Goal: Task Accomplishment & Management: Complete application form

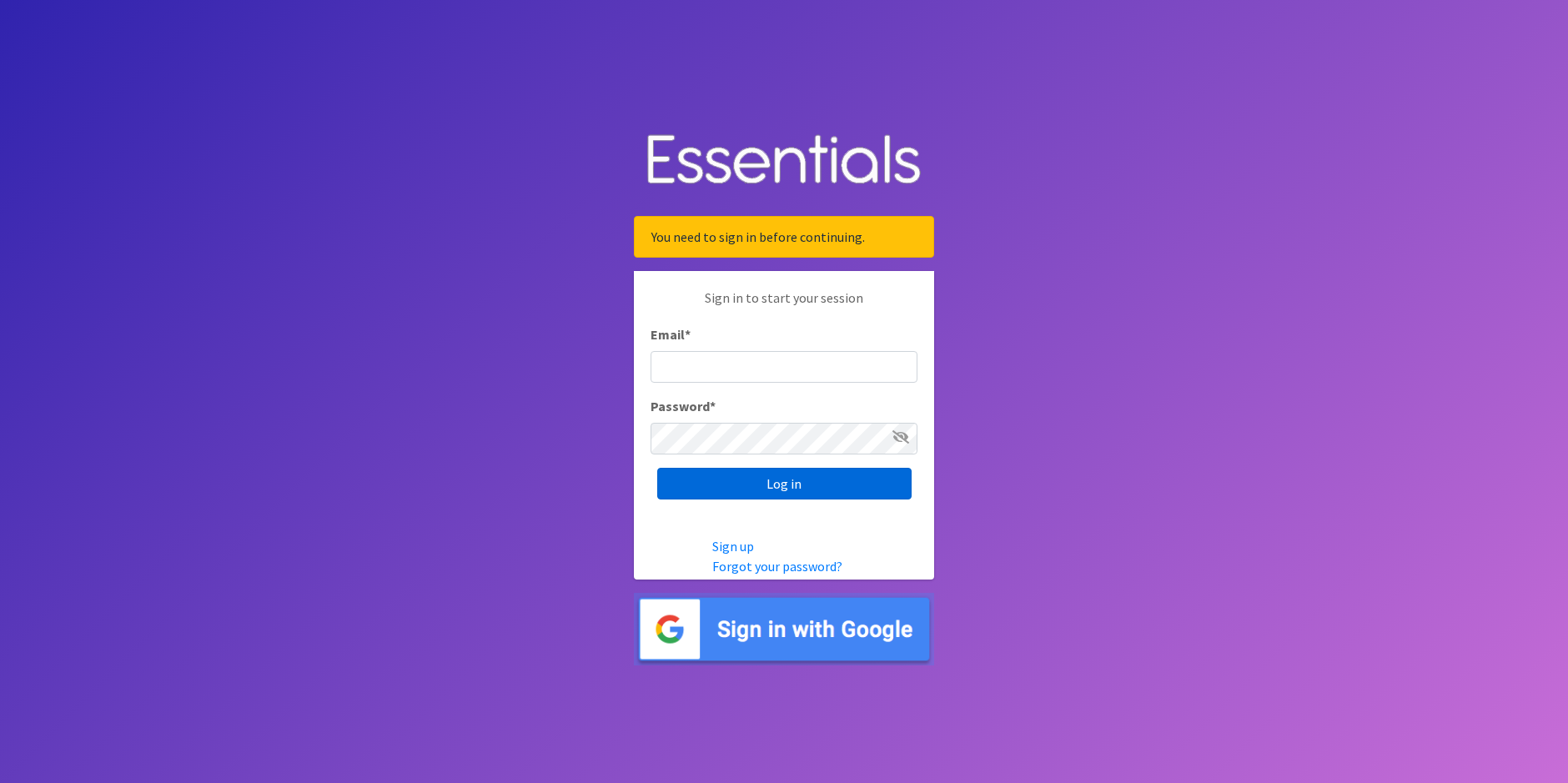
type input "[PERSON_NAME][EMAIL_ADDRESS][PERSON_NAME][DOMAIN_NAME]"
click at [793, 487] on input "Log in" at bounding box center [784, 483] width 254 height 32
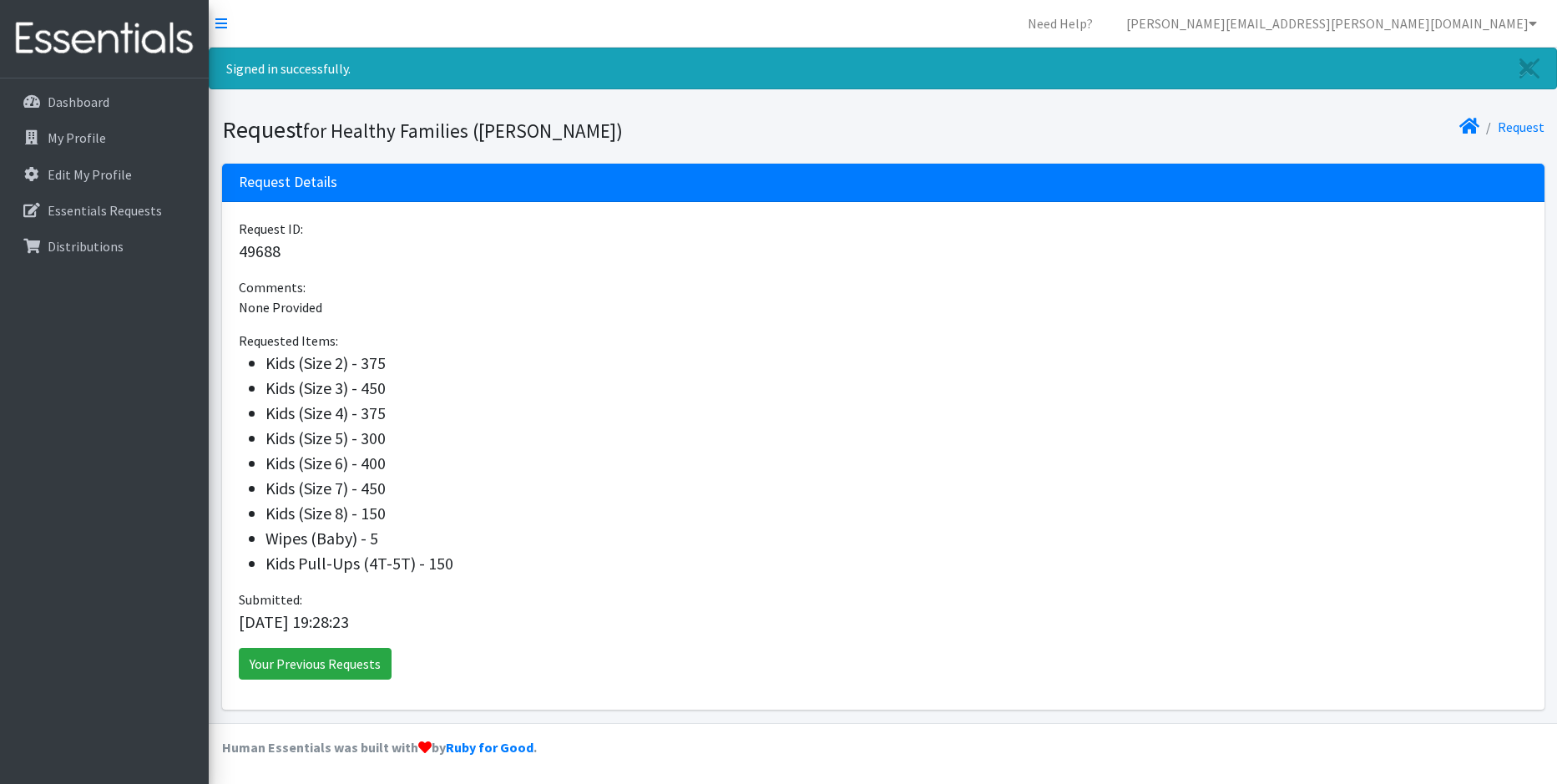
scroll to position [2, 0]
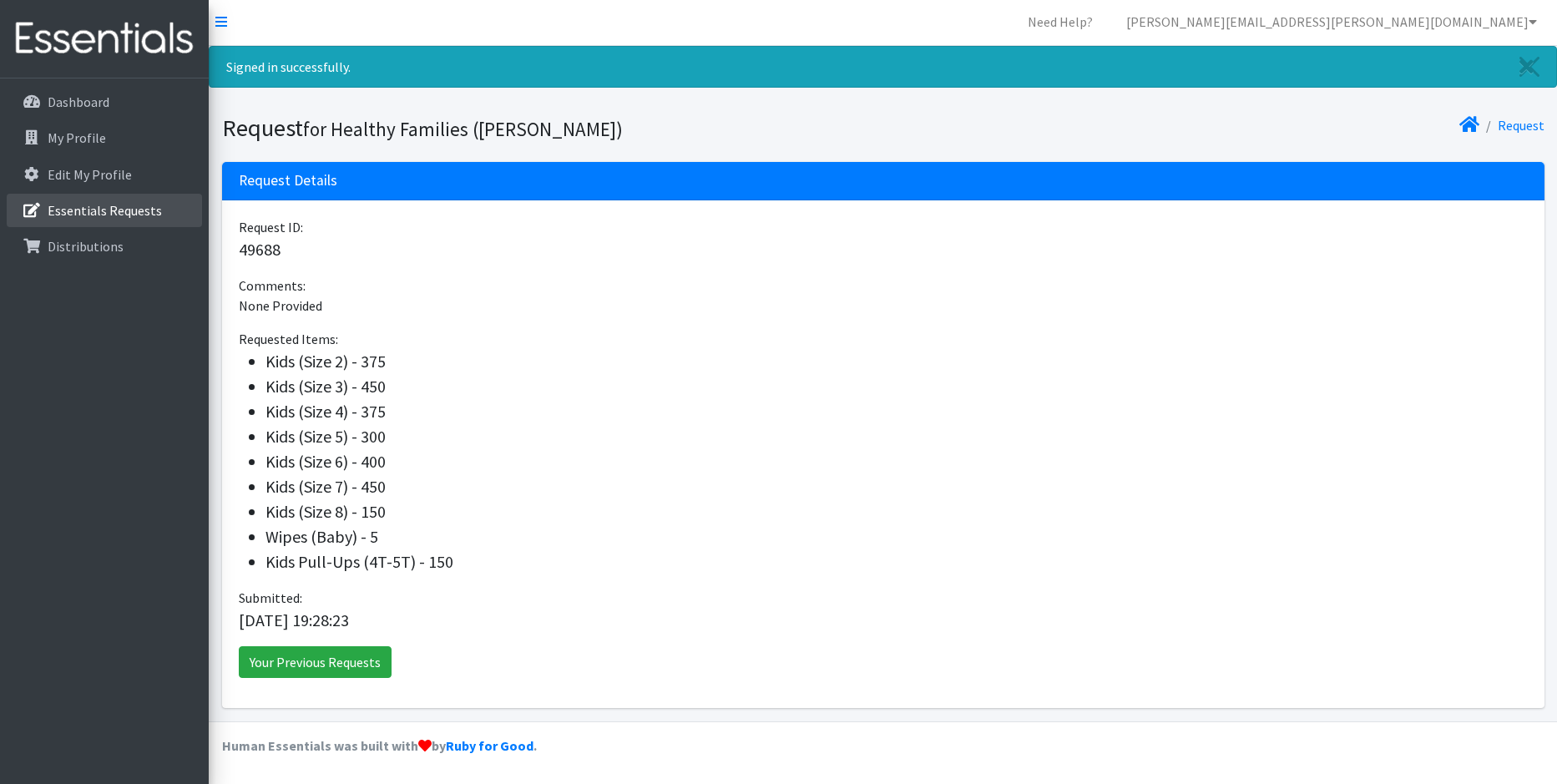
click at [85, 205] on p "Essentials Requests" at bounding box center [105, 211] width 115 height 17
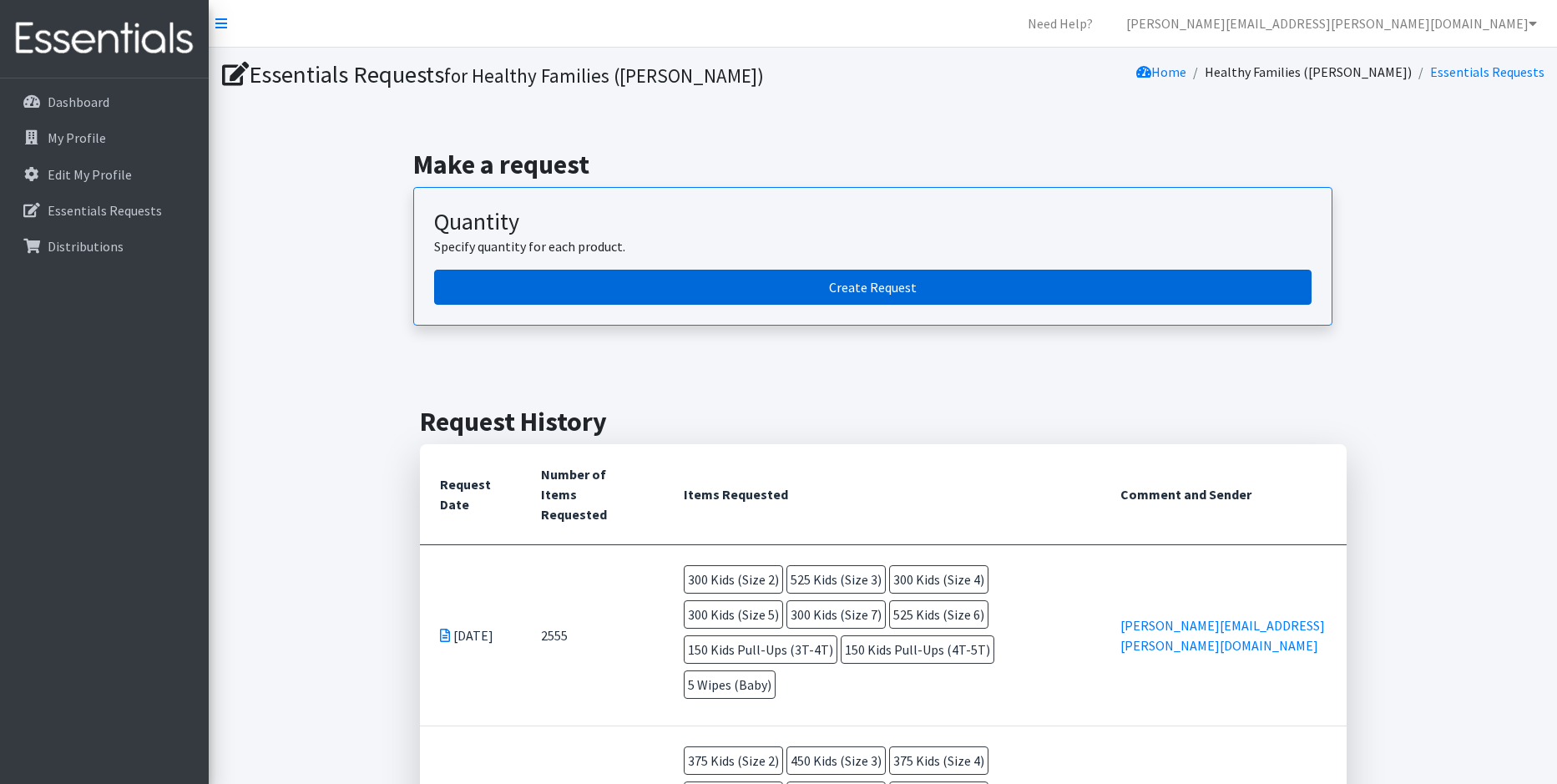
click at [898, 291] on link "Create Request" at bounding box center [872, 287] width 877 height 35
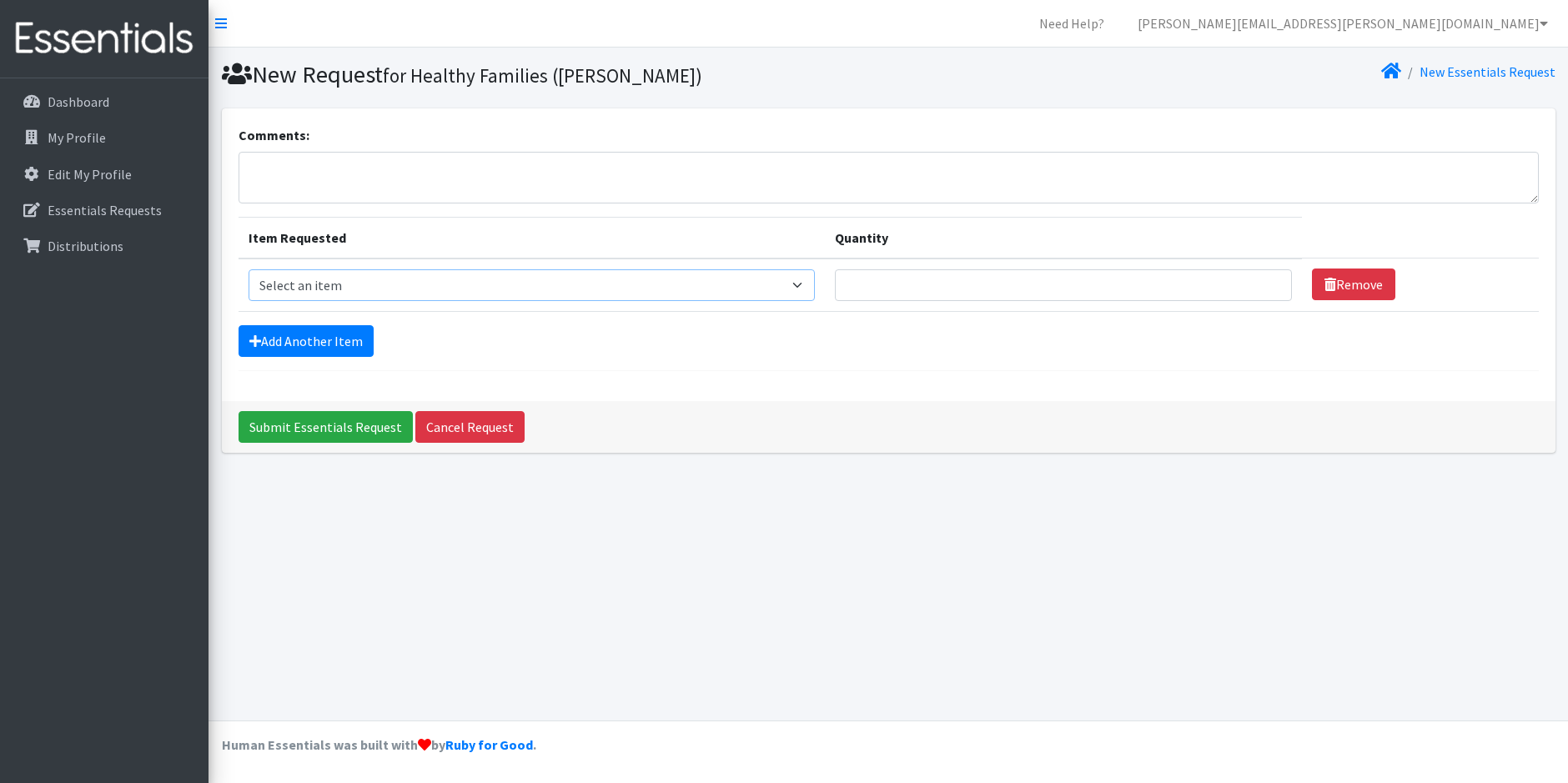
click at [815, 285] on select "Select an item Baby Food Children's Disposable Underwear L/XL Kids (Newborn) Ki…" at bounding box center [532, 285] width 566 height 32
select select "10068"
click at [249, 269] on select "Select an item Baby Food Children's Disposable Underwear L/XL Kids (Newborn) Ki…" at bounding box center [532, 285] width 566 height 32
click at [1266, 289] on input "1" at bounding box center [1063, 285] width 457 height 32
type input "1"
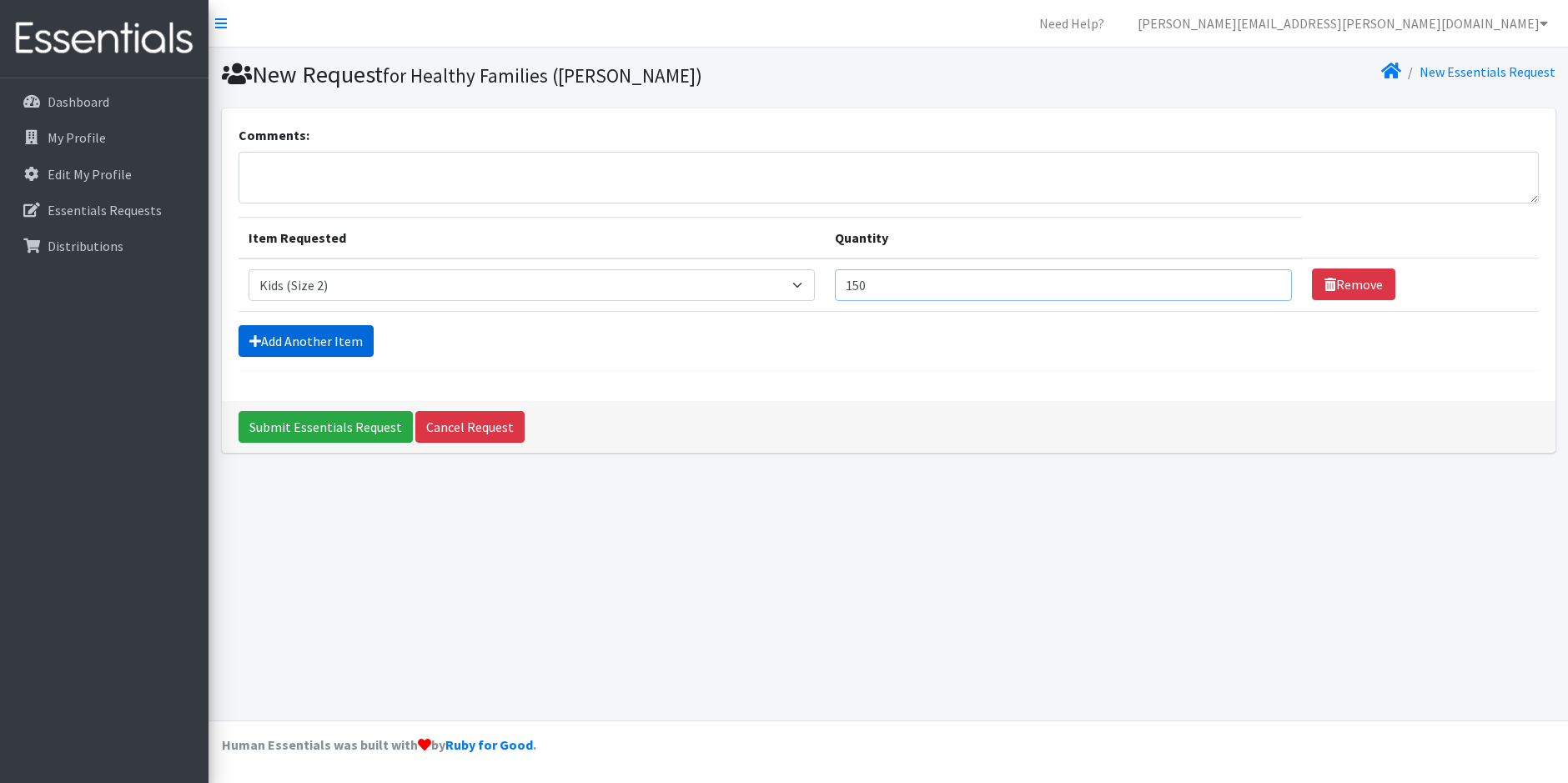
type input "150"
click at [301, 345] on link "Add Another Item" at bounding box center [306, 340] width 135 height 32
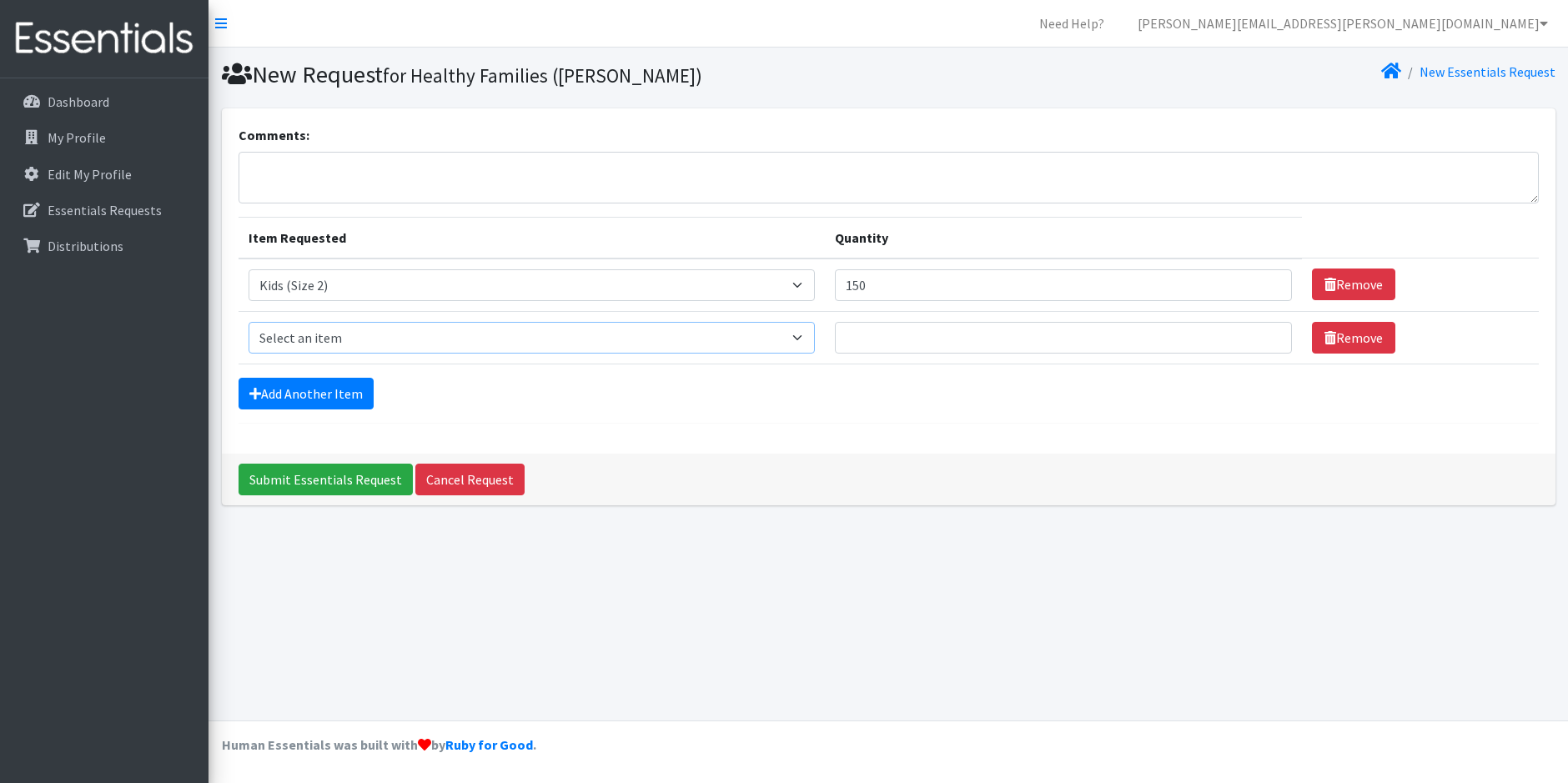
click at [813, 337] on select "Select an item Baby Food Children's Disposable Underwear L/XL Kids (Newborn) Ki…" at bounding box center [532, 338] width 566 height 32
select select "10061"
click at [249, 322] on select "Select an item Baby Food Children's Disposable Underwear L/XL Kids (Newborn) Ki…" at bounding box center [532, 338] width 566 height 32
click at [861, 338] on input "Quantity" at bounding box center [1063, 338] width 457 height 32
type input "600"
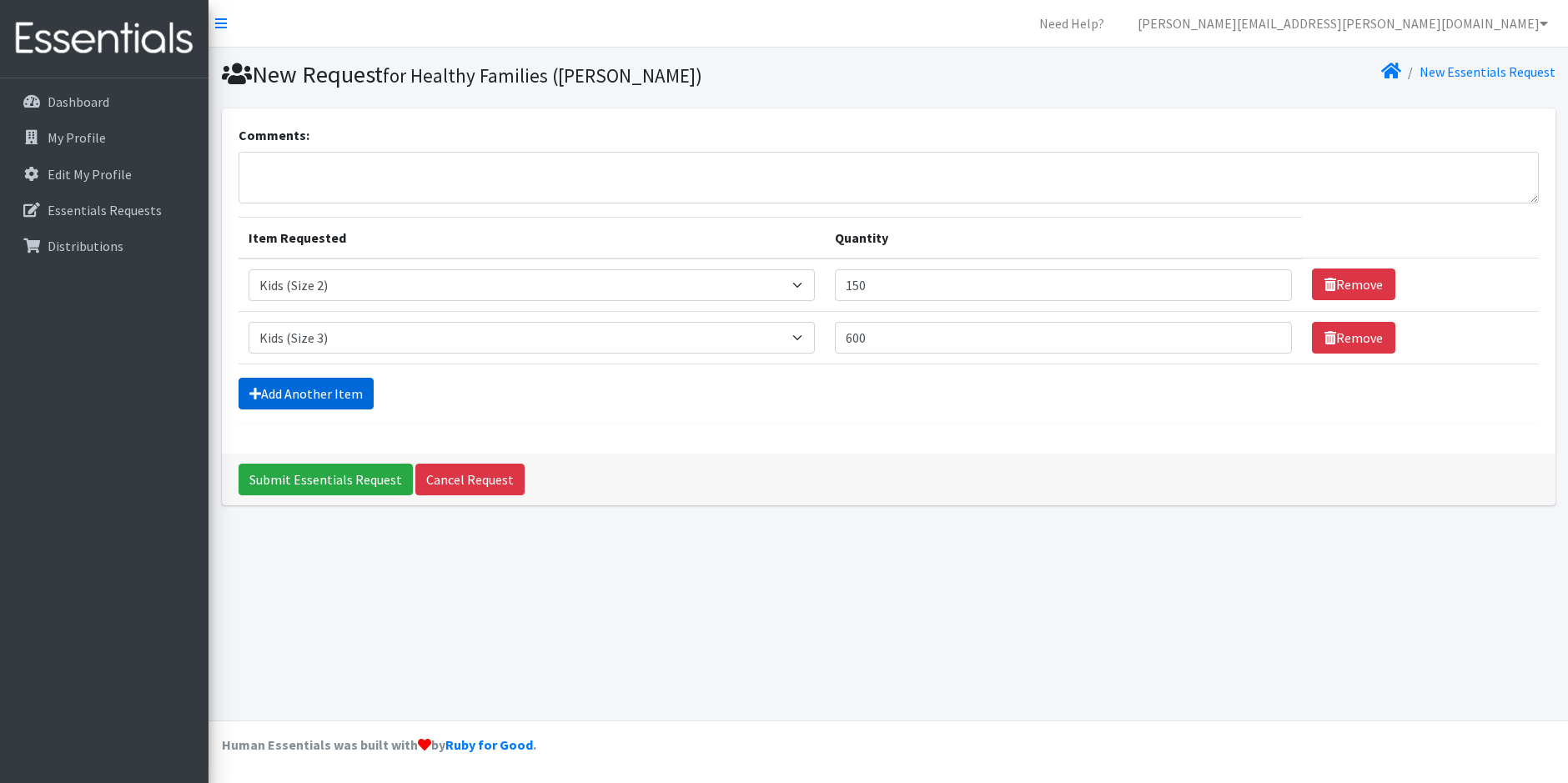
click at [336, 395] on link "Add Another Item" at bounding box center [306, 393] width 135 height 32
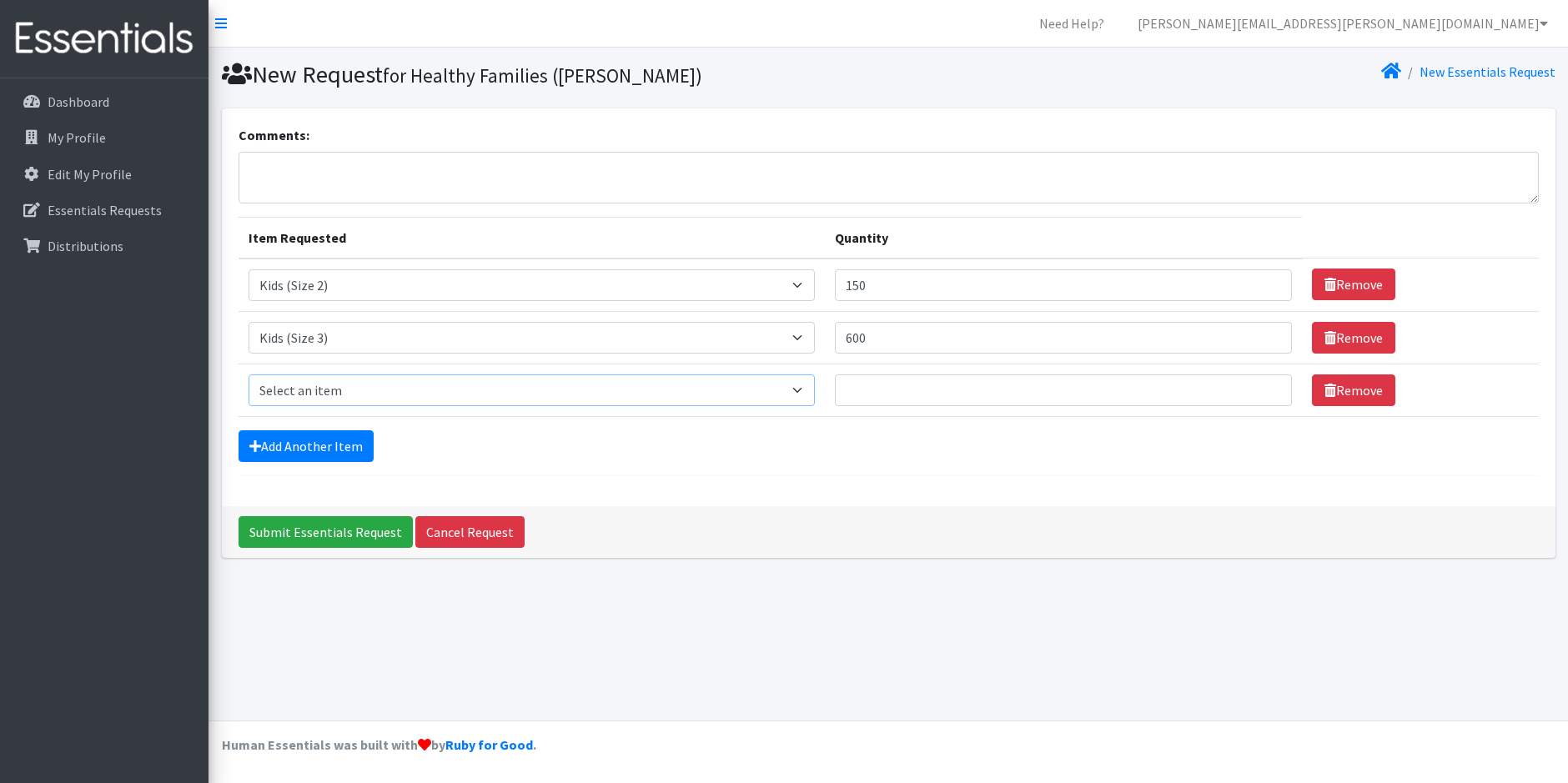
click at [805, 391] on select "Select an item Baby Food Children's Disposable Underwear L/XL Kids (Newborn) Ki…" at bounding box center [532, 390] width 566 height 32
select select "10078"
click at [249, 374] on select "Select an item Baby Food Children's Disposable Underwear L/XL Kids (Newborn) Ki…" at bounding box center [532, 390] width 566 height 32
click at [918, 394] on input "Quantity" at bounding box center [1063, 390] width 457 height 32
type input "225"
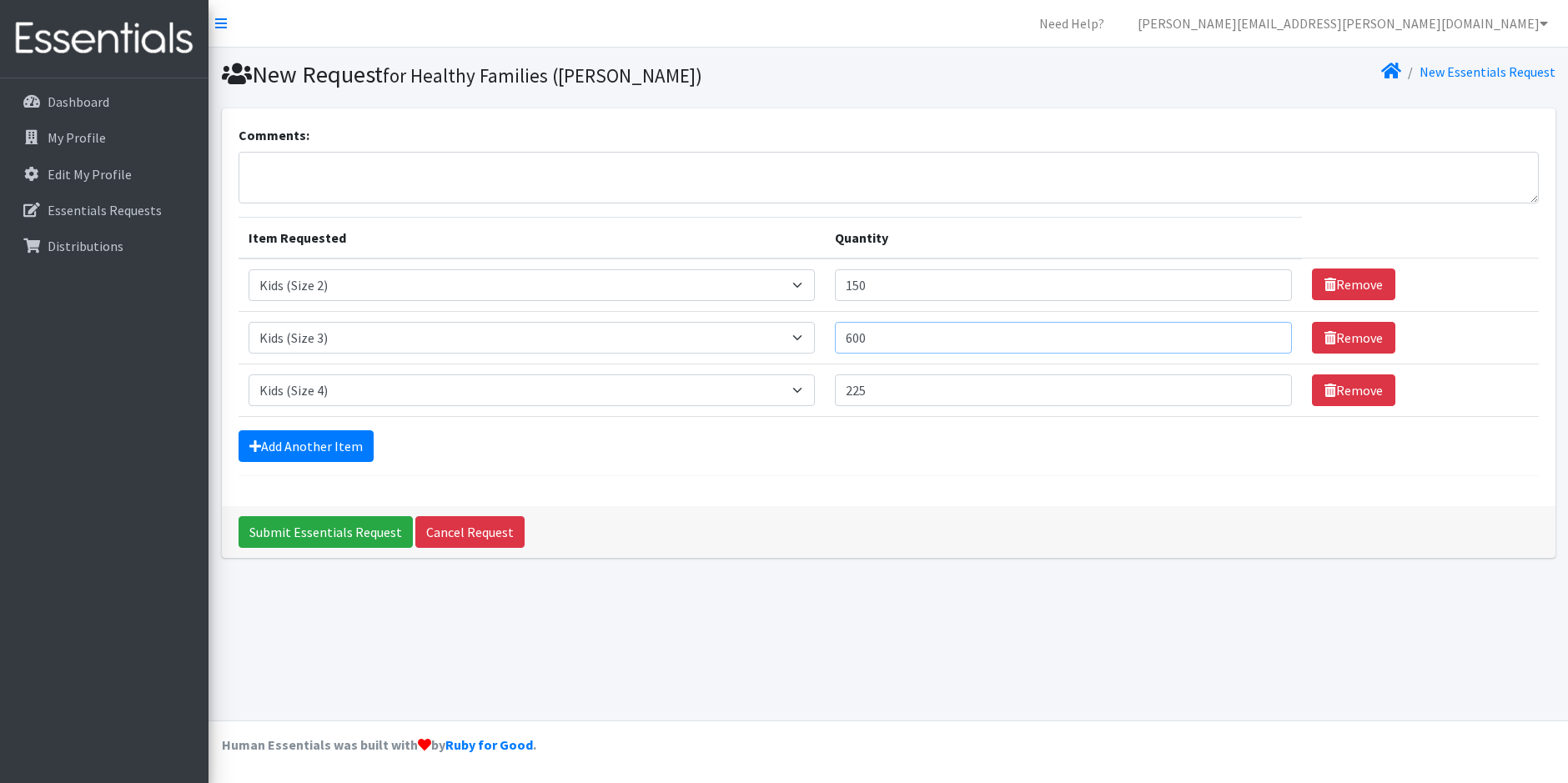
click at [894, 340] on input "600" at bounding box center [1063, 338] width 457 height 32
type input "6"
type input "525"
click at [894, 390] on input "225" at bounding box center [1063, 390] width 457 height 32
type input "2"
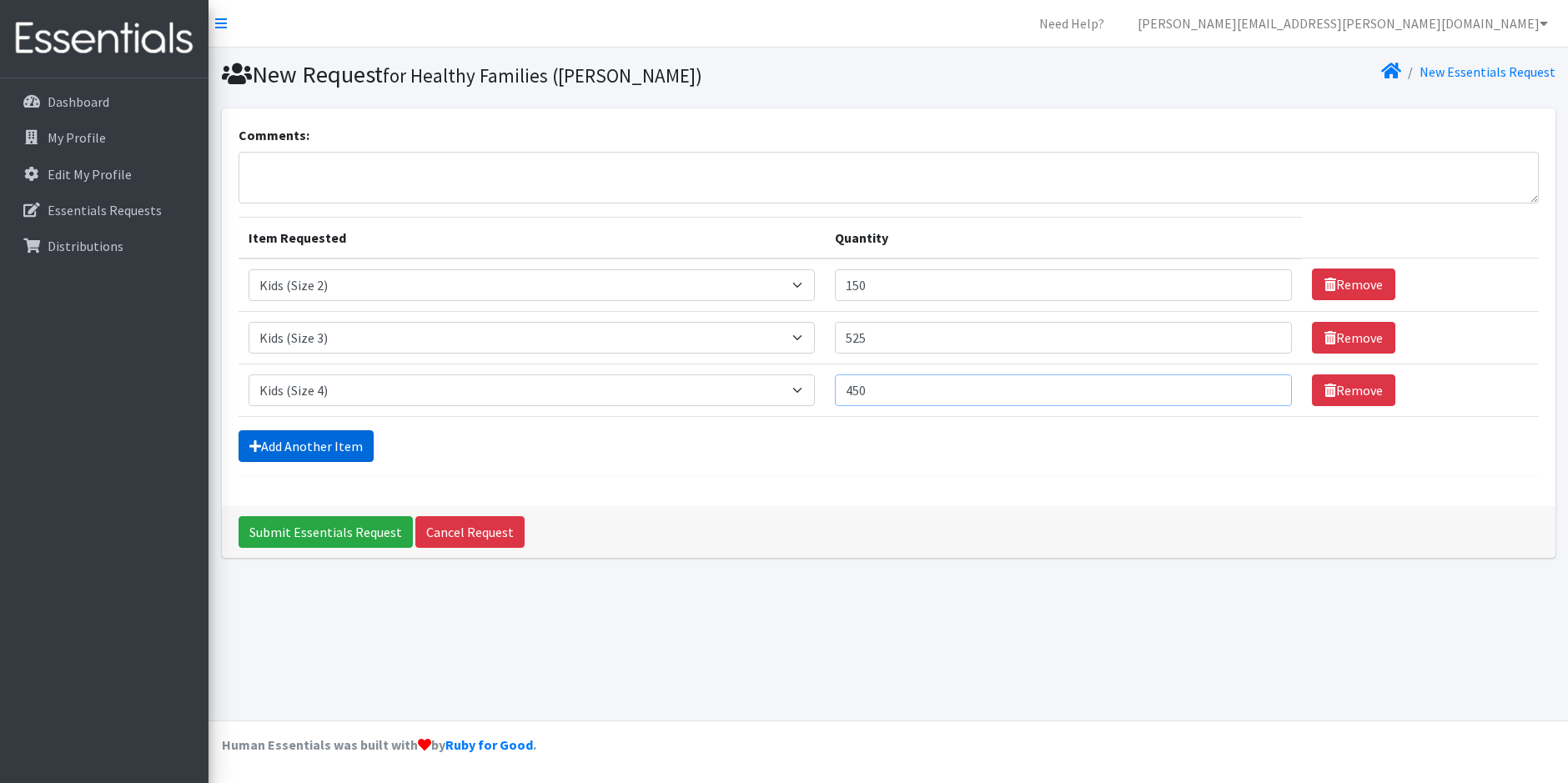
type input "450"
click at [309, 444] on link "Add Another Item" at bounding box center [306, 445] width 135 height 32
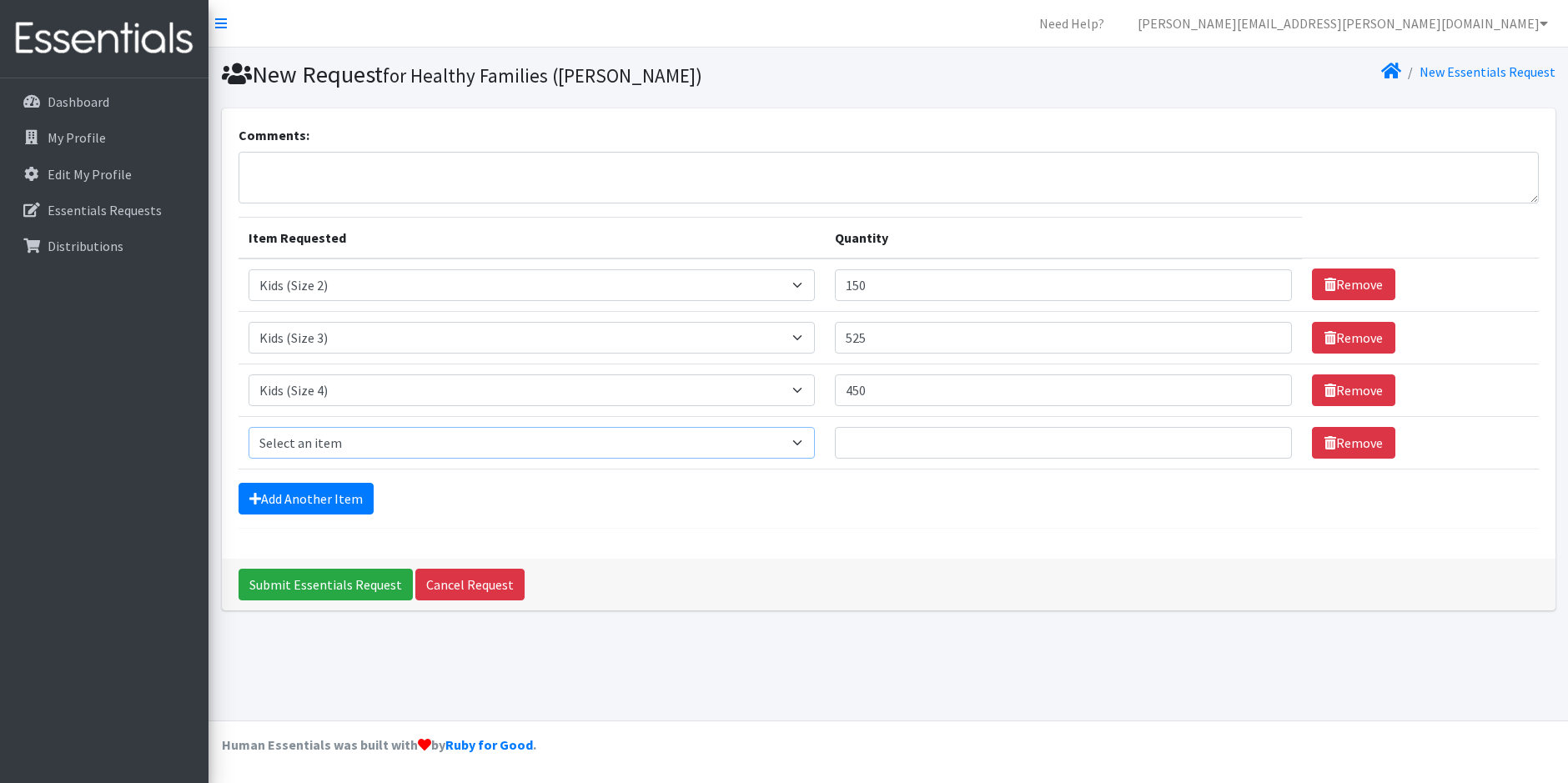
click at [804, 440] on select "Select an item Baby Food Children's Disposable Underwear L/XL Kids (Newborn) Ki…" at bounding box center [532, 442] width 566 height 32
select select "10042"
click at [249, 427] on select "Select an item Baby Food Children's Disposable Underwear L/XL Kids (Newborn) Ki…" at bounding box center [532, 442] width 566 height 32
click at [865, 439] on input "Quantity" at bounding box center [1063, 442] width 457 height 32
type input "375"
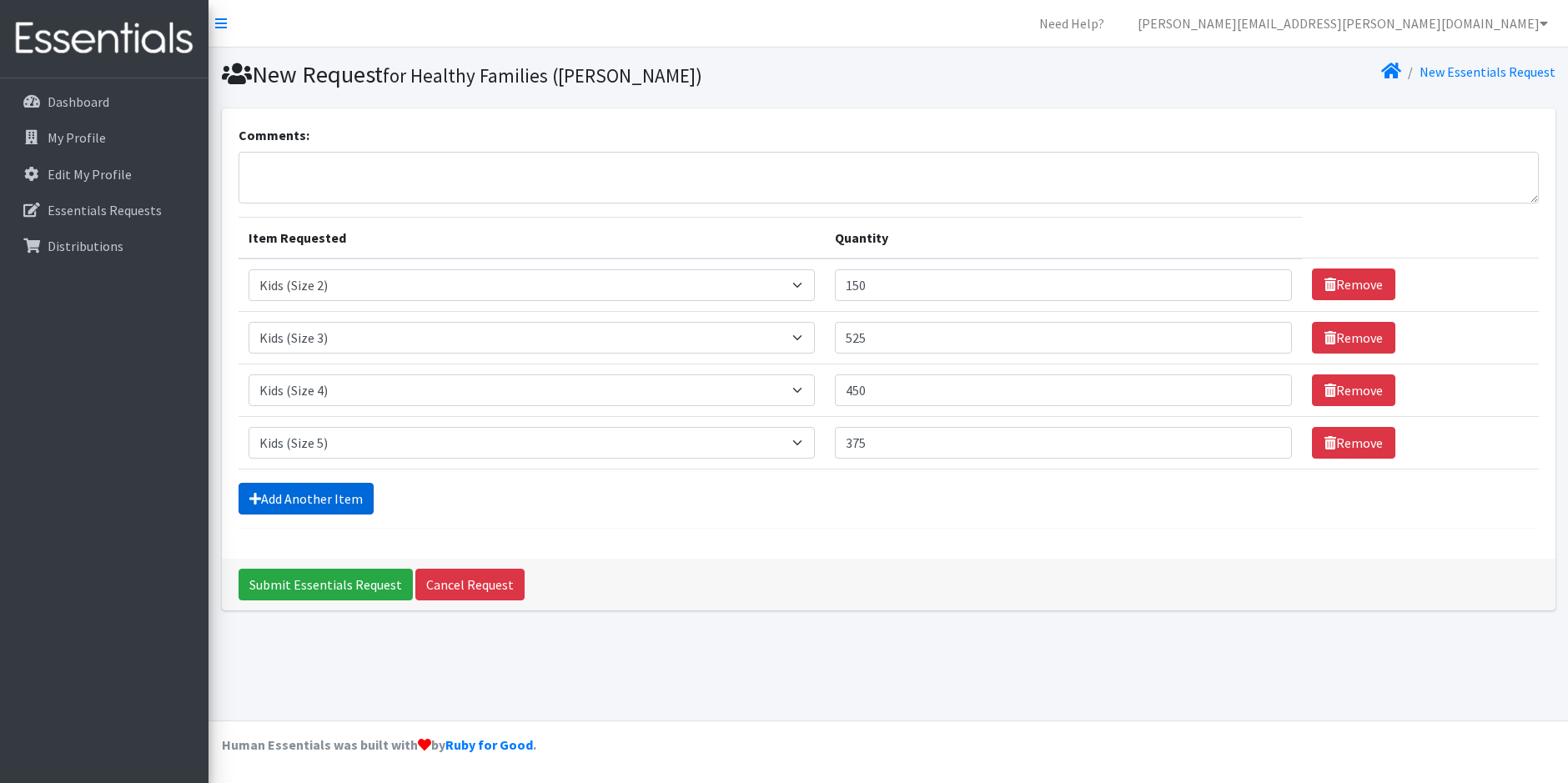
click at [276, 506] on link "Add Another Item" at bounding box center [306, 498] width 135 height 32
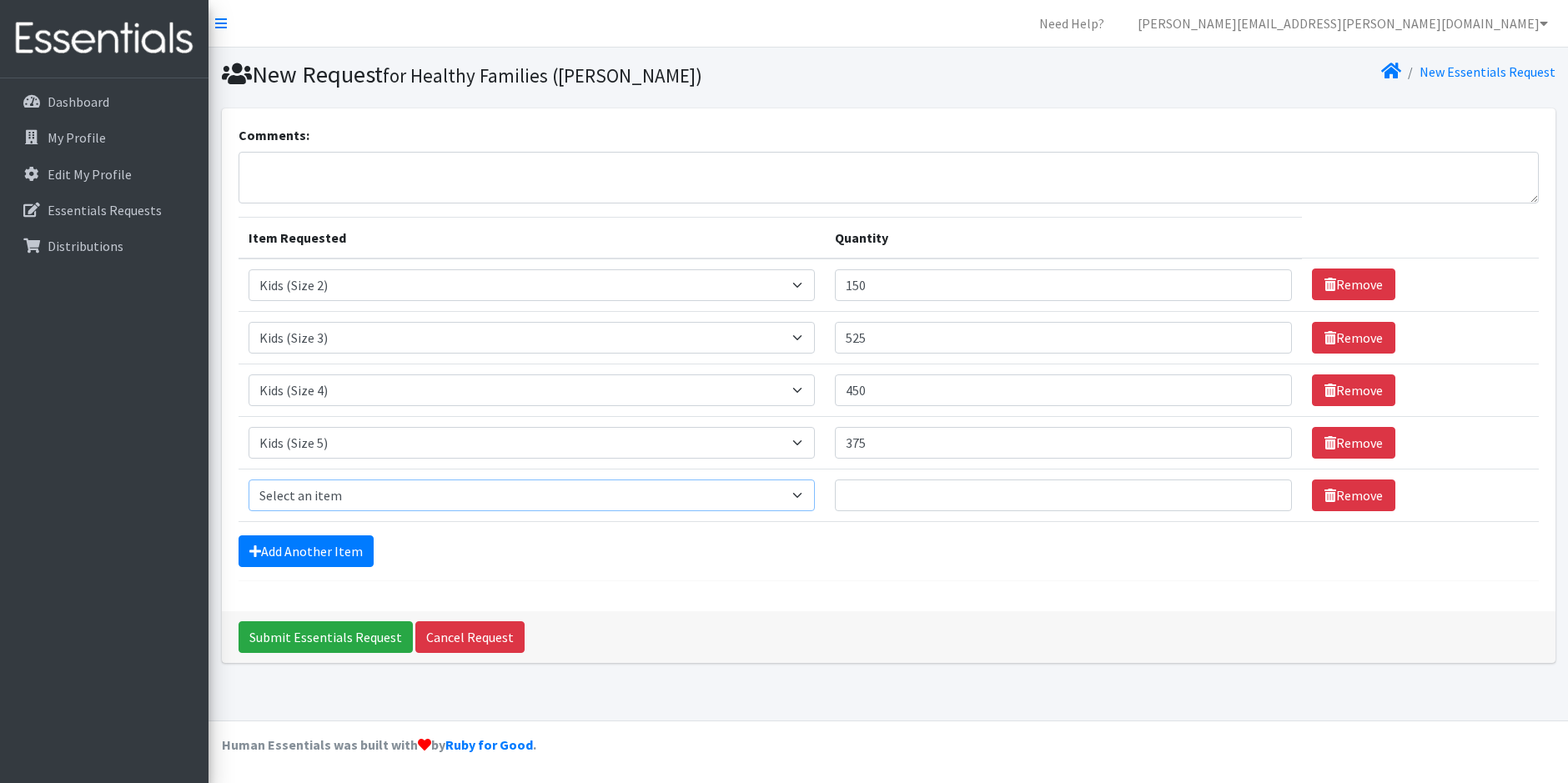
click at [803, 495] on select "Select an item Baby Food Children's Disposable Underwear L/XL Kids (Newborn) Ki…" at bounding box center [532, 495] width 566 height 32
select select "10062"
click at [249, 480] on select "Select an item Baby Food Children's Disposable Underwear L/XL Kids (Newborn) Ki…" at bounding box center [532, 495] width 566 height 32
click at [879, 495] on input "Quantity" at bounding box center [1063, 495] width 457 height 32
type input "600"
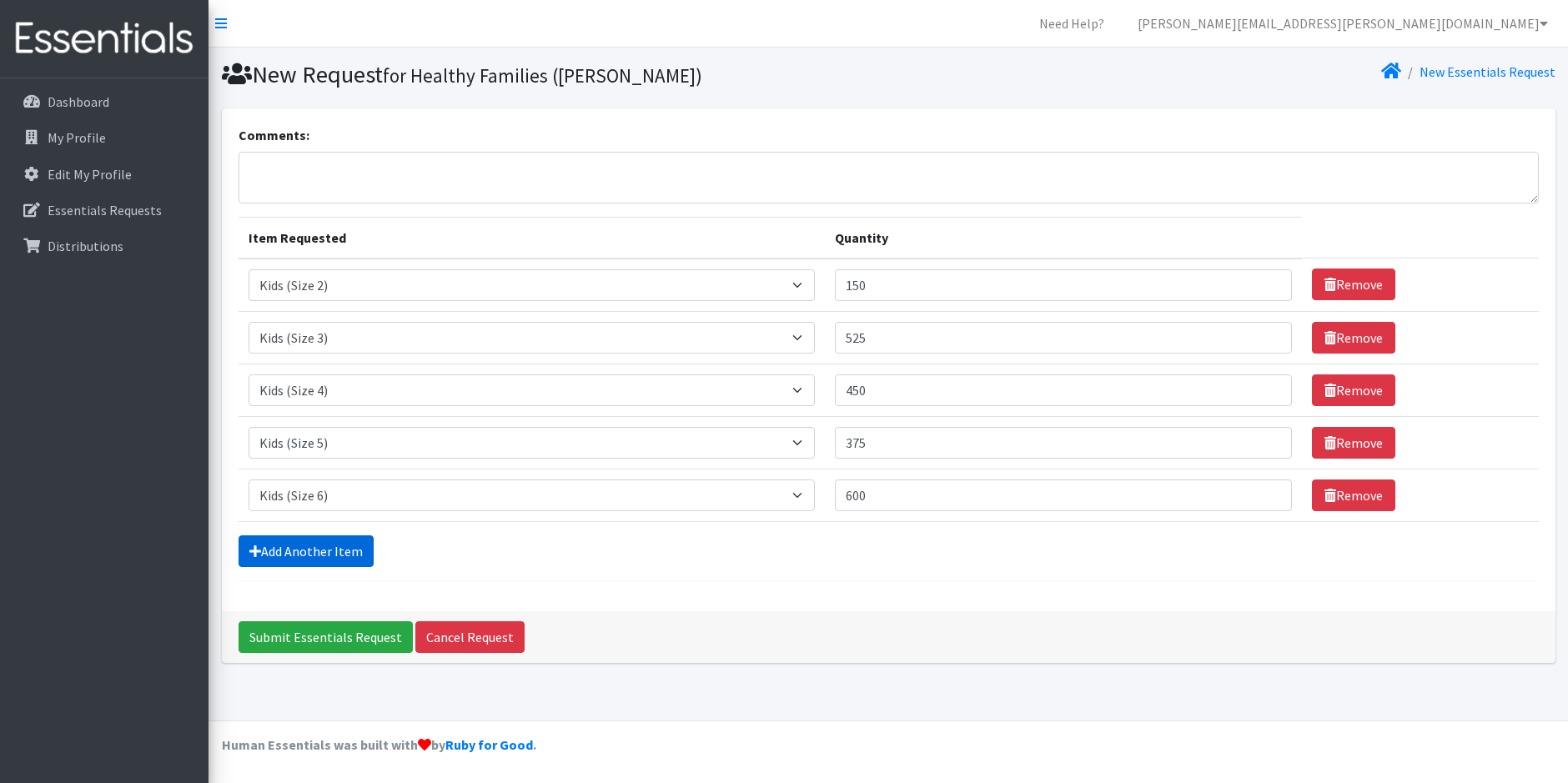
click at [322, 550] on link "Add Another Item" at bounding box center [306, 550] width 135 height 32
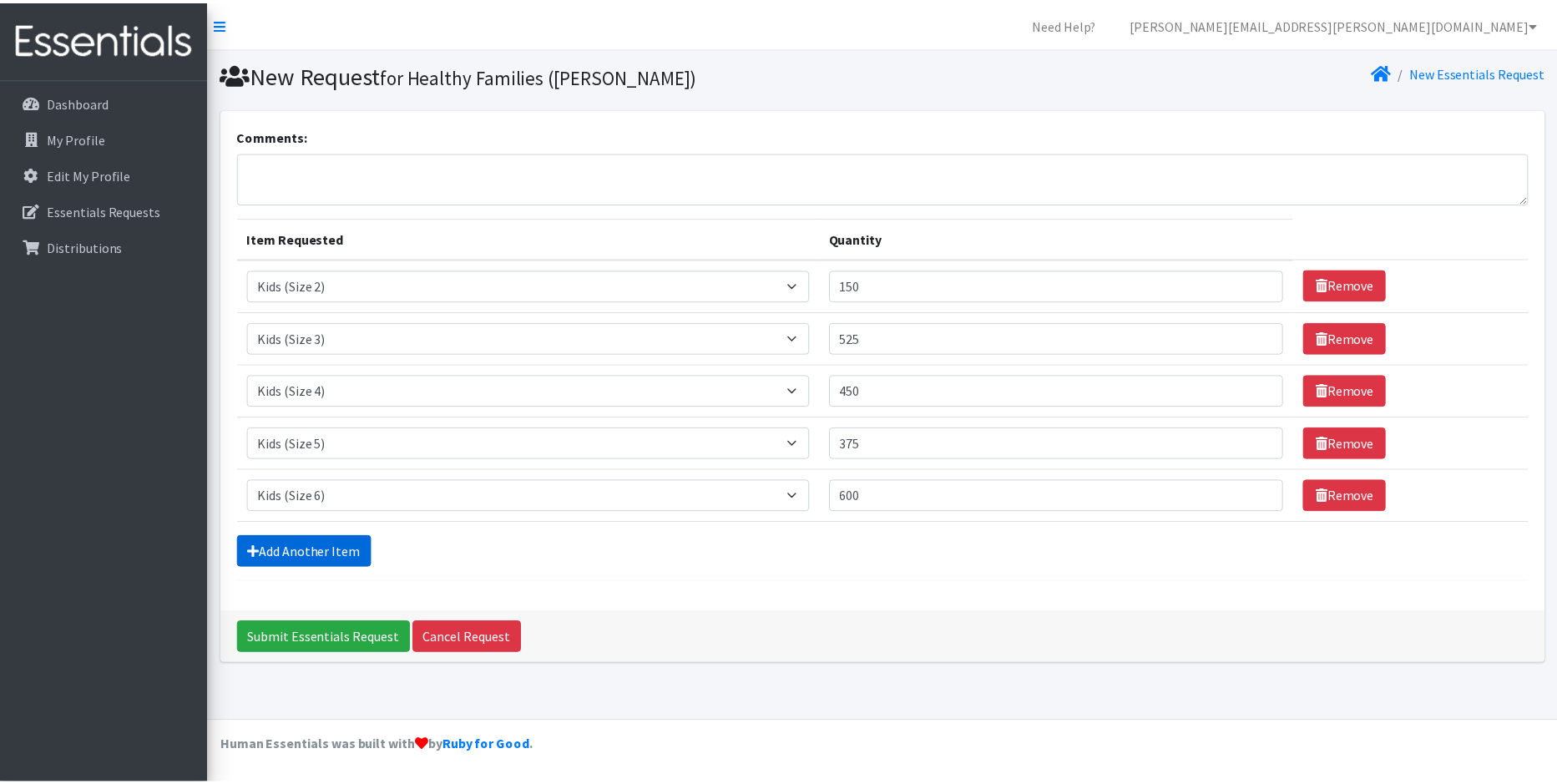
scroll to position [9, 0]
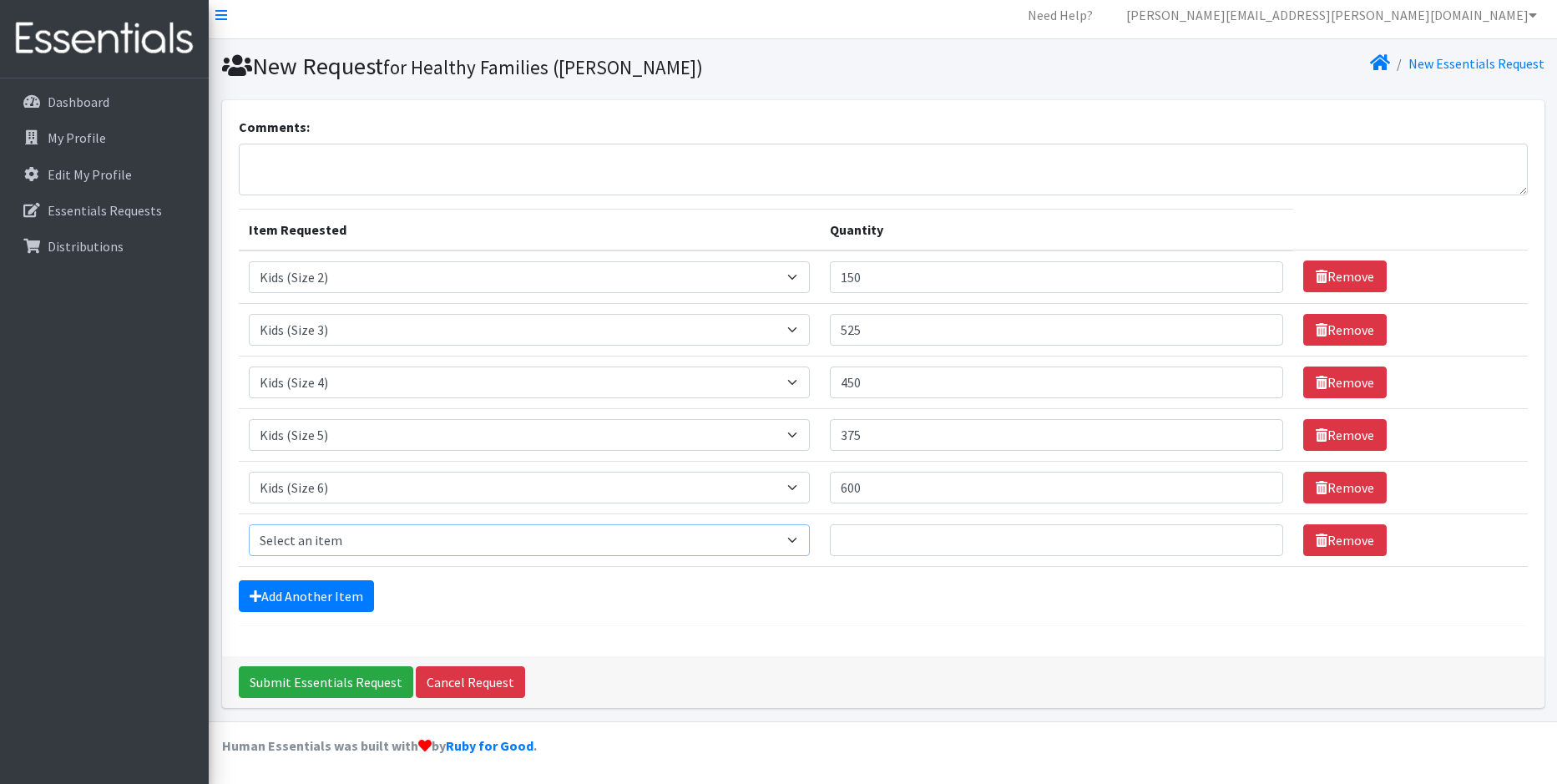
click at [323, 543] on select "Select an item Baby Food Children's Disposable Underwear L/XL Kids (Newborn) Ki…" at bounding box center [529, 540] width 561 height 32
select select "13780"
click at [249, 525] on select "Select an item Baby Food Children's Disposable Underwear L/XL Kids (Newborn) Ki…" at bounding box center [529, 540] width 561 height 32
click at [880, 544] on input "Quantity" at bounding box center [1057, 540] width 454 height 32
type input "525"
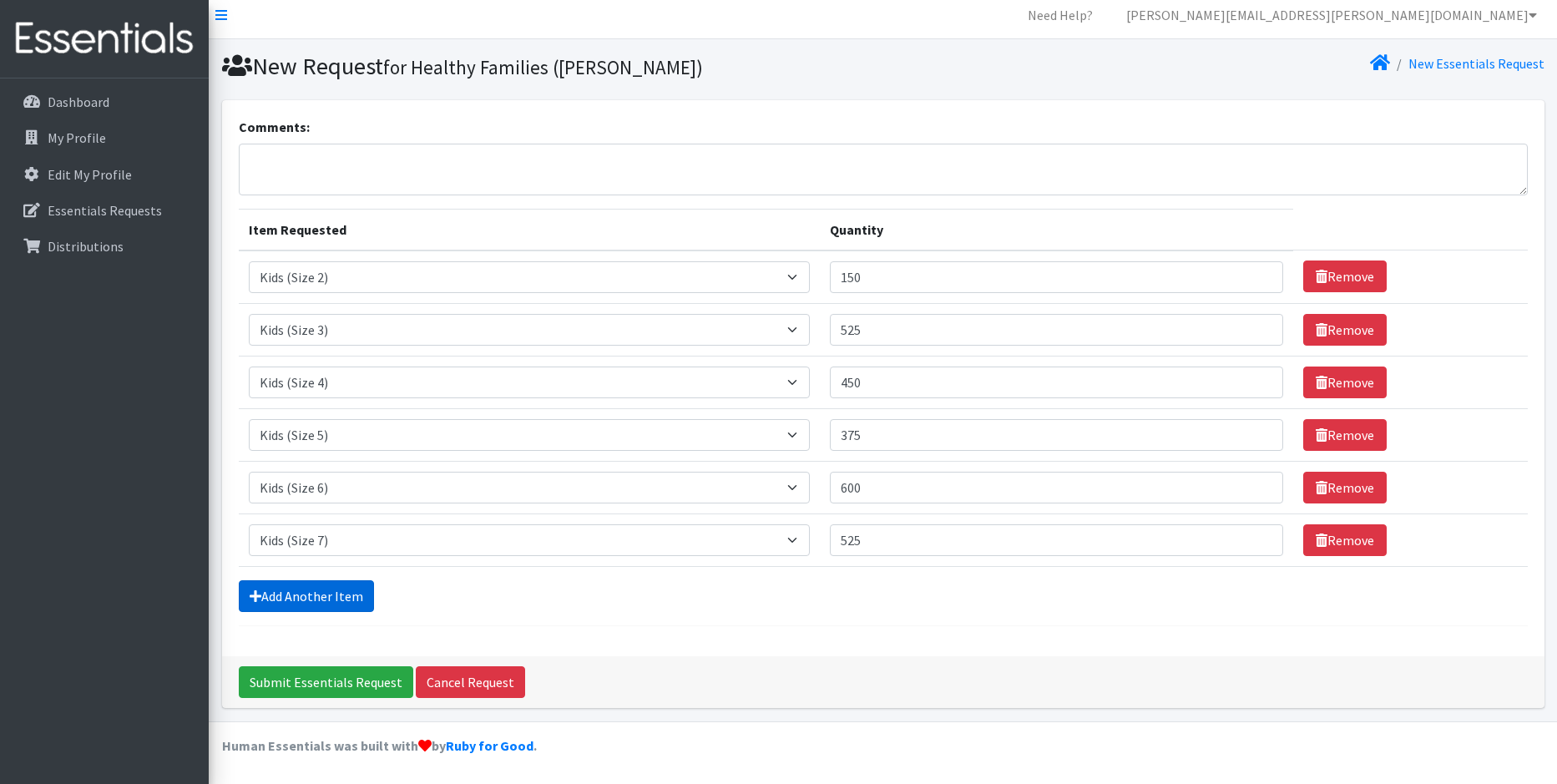
click at [350, 590] on link "Add Another Item" at bounding box center [306, 596] width 135 height 32
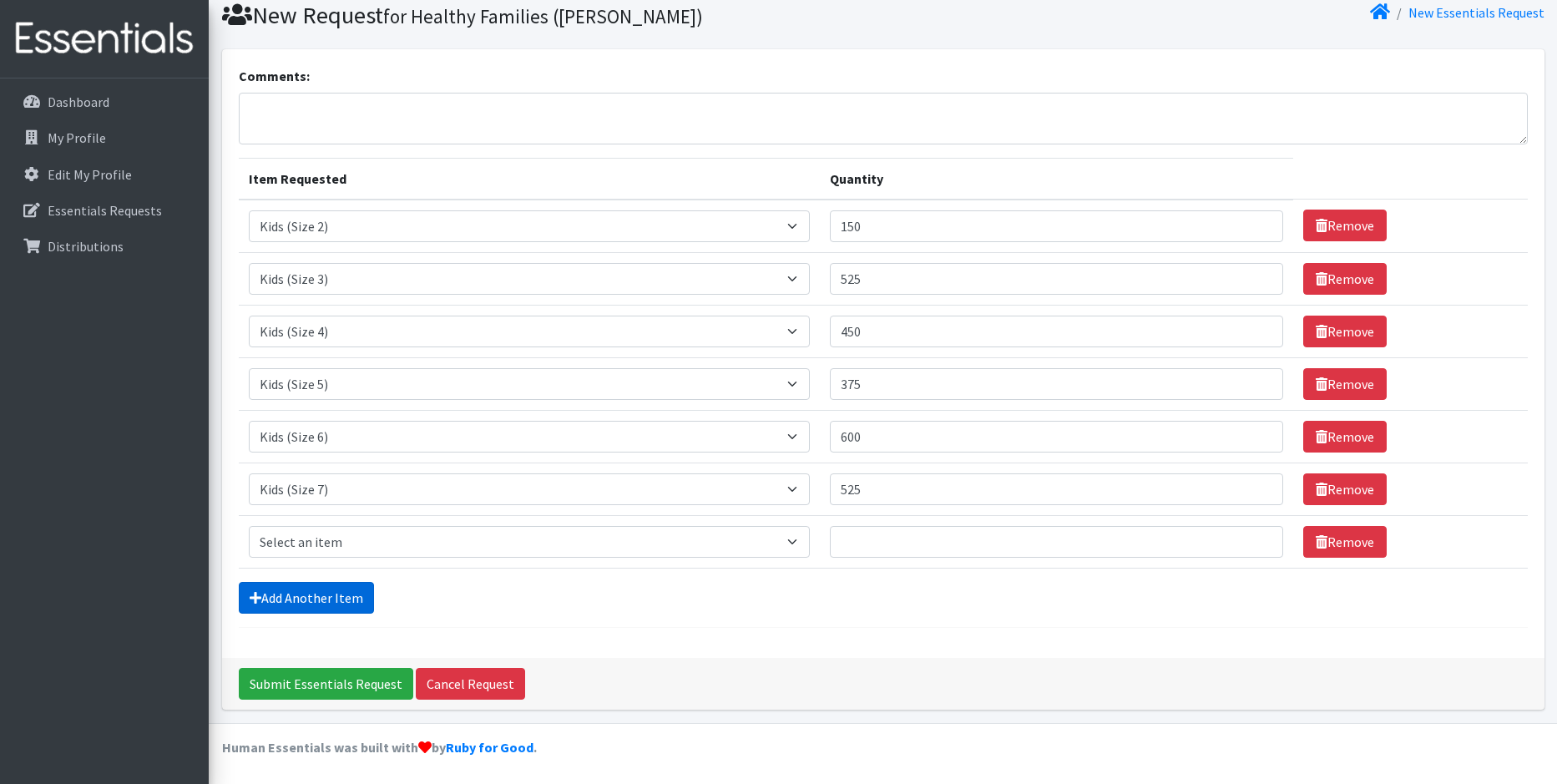
scroll to position [61, 0]
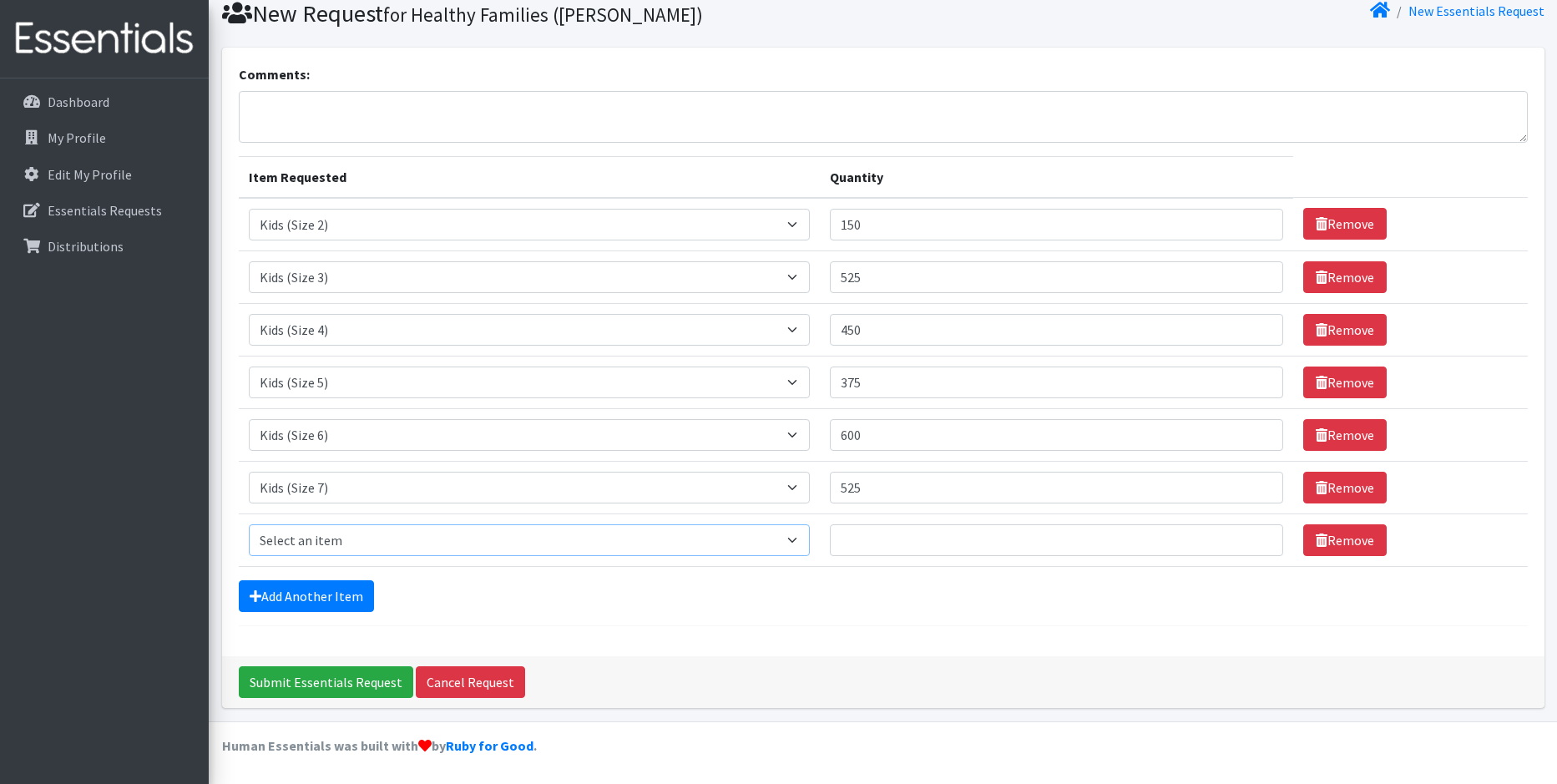
click at [730, 549] on select "Select an item Baby Food Children's Disposable Underwear L/XL Kids (Newborn) Ki…" at bounding box center [529, 540] width 561 height 32
select select "10041"
click at [249, 525] on select "Select an item Baby Food Children's Disposable Underwear L/XL Kids (Newborn) Ki…" at bounding box center [529, 540] width 561 height 32
click at [901, 544] on input "Quantity" at bounding box center [1057, 540] width 454 height 32
type input "5"
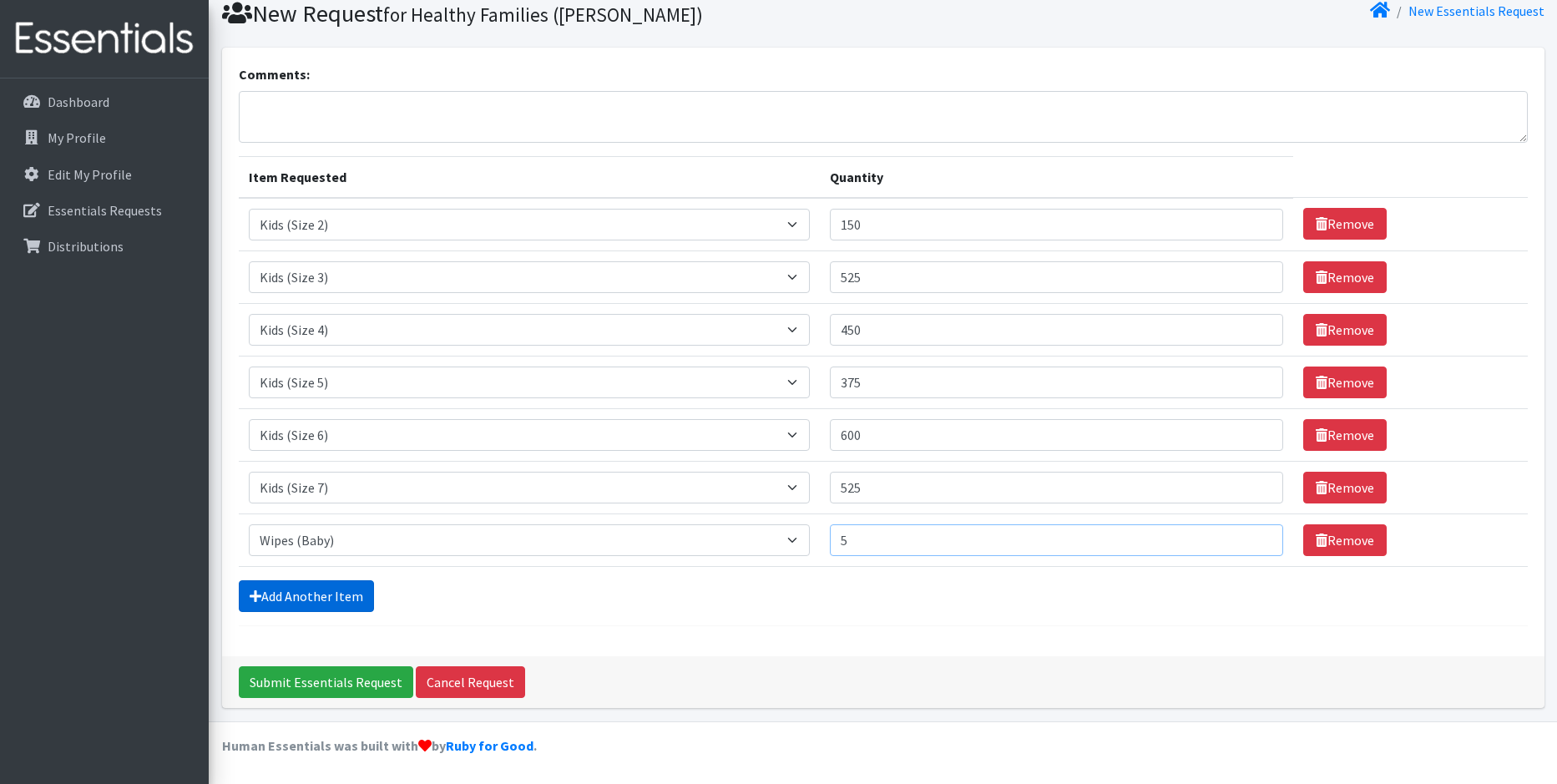
type input "5"
click at [307, 598] on link "Add Another Item" at bounding box center [306, 596] width 135 height 32
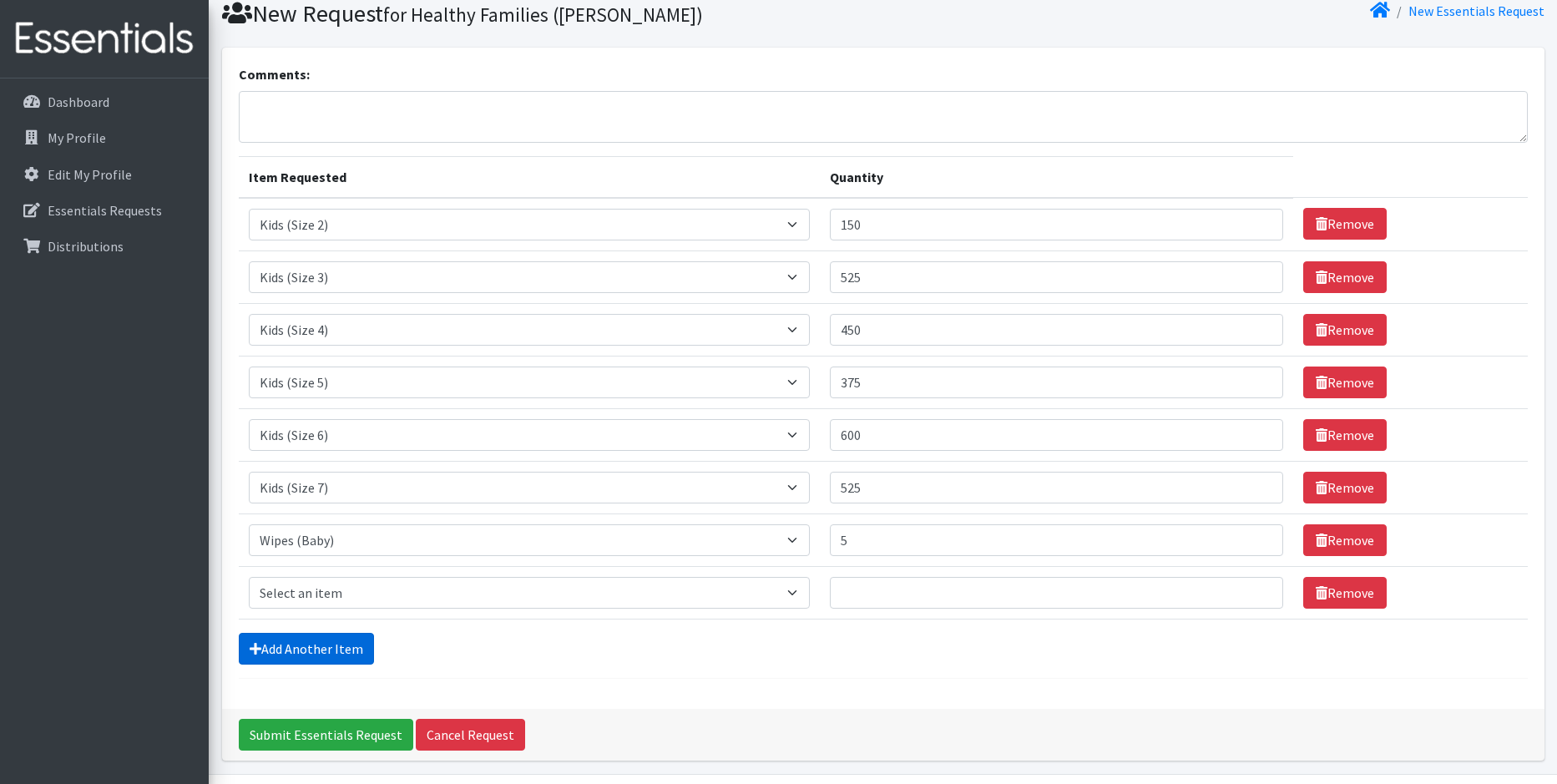
scroll to position [114, 0]
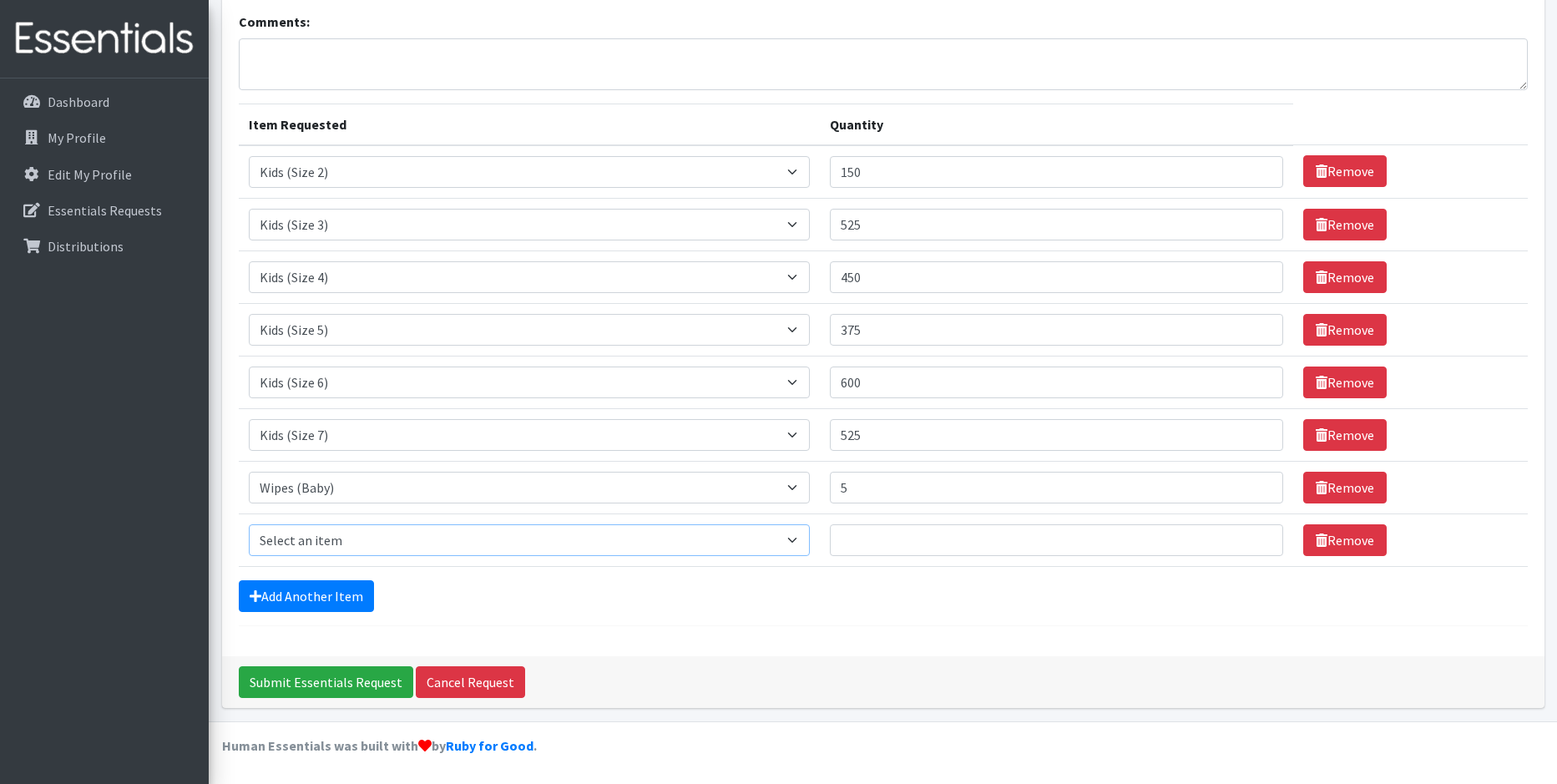
click at [486, 548] on select "Select an item Baby Food Children's Disposable Underwear L/XL Kids (Newborn) Ki…" at bounding box center [529, 540] width 561 height 32
select select "10063"
click at [249, 525] on select "Select an item Baby Food Children's Disposable Underwear L/XL Kids (Newborn) Ki…" at bounding box center [529, 540] width 561 height 32
click at [900, 532] on input "Quantity" at bounding box center [1057, 540] width 454 height 32
type input "150"
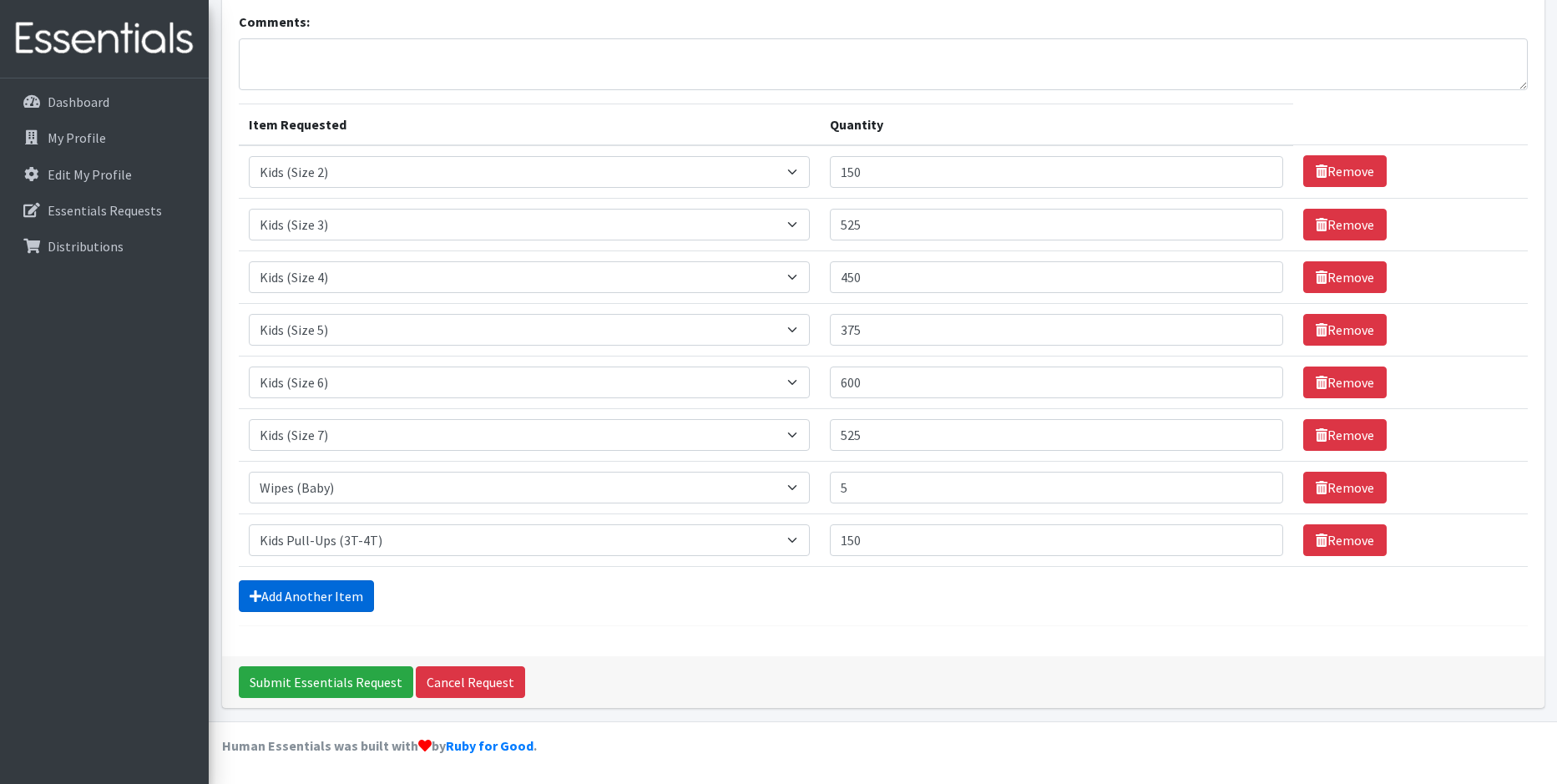
click at [336, 600] on link "Add Another Item" at bounding box center [306, 596] width 135 height 32
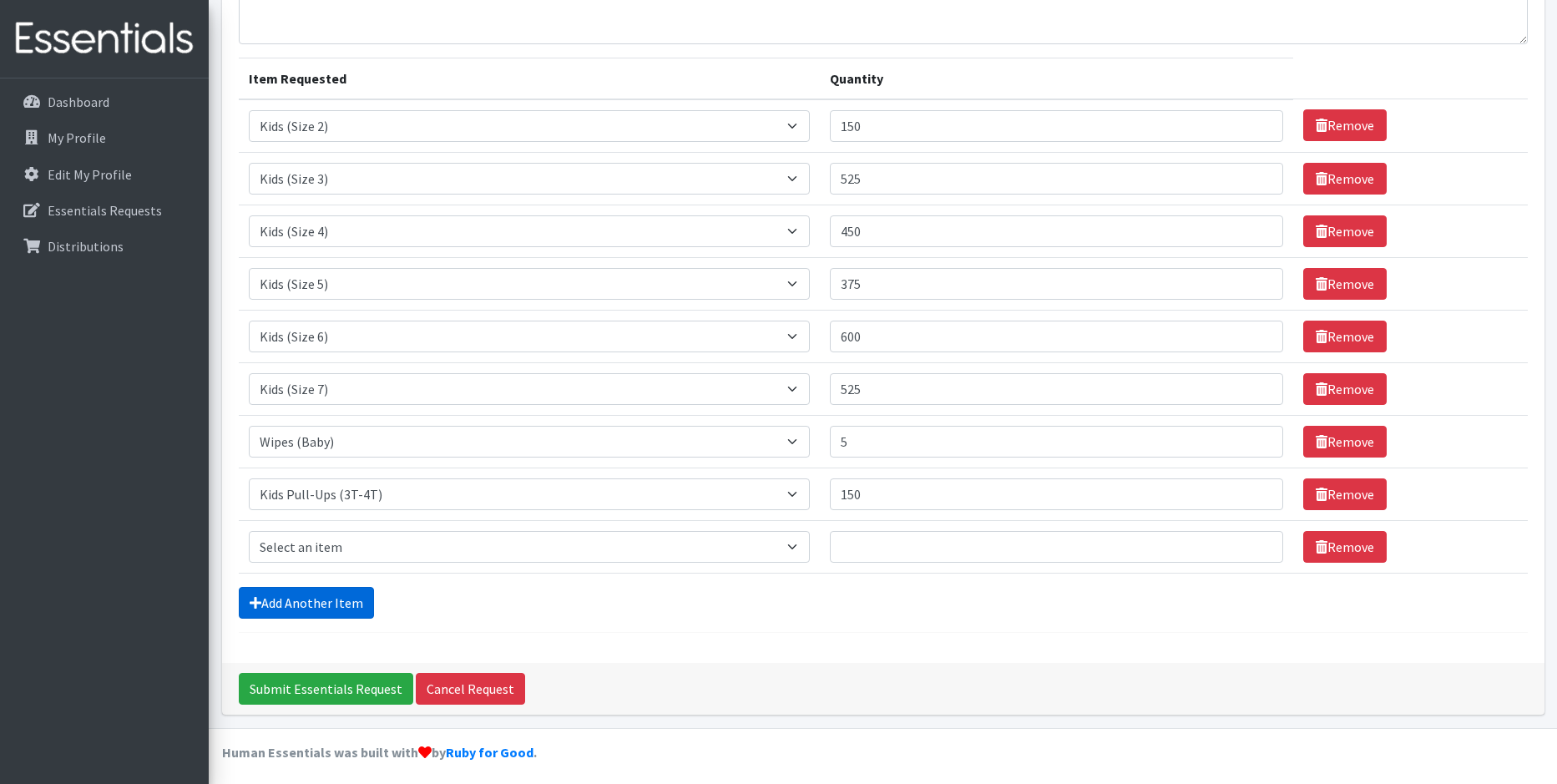
scroll to position [166, 0]
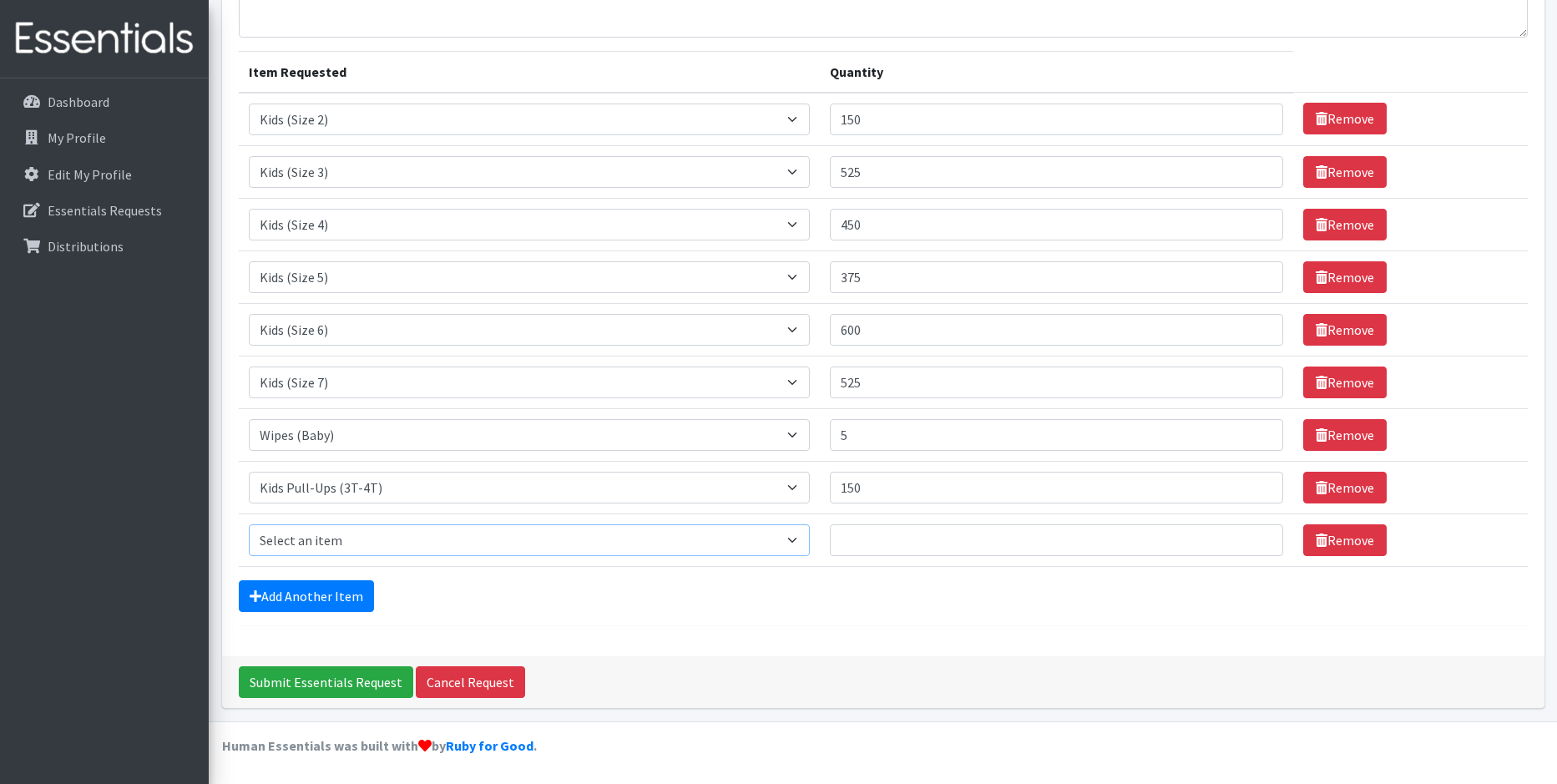
click at [334, 543] on select "Select an item Baby Food Children's Disposable Underwear L/XL Kids (Newborn) Ki…" at bounding box center [529, 540] width 561 height 32
select select "10056"
click at [249, 525] on select "Select an item Baby Food Children's Disposable Underwear L/XL Kids (Newborn) Ki…" at bounding box center [529, 540] width 561 height 32
click at [899, 538] on input "Quantity" at bounding box center [1057, 540] width 454 height 32
type input "75"
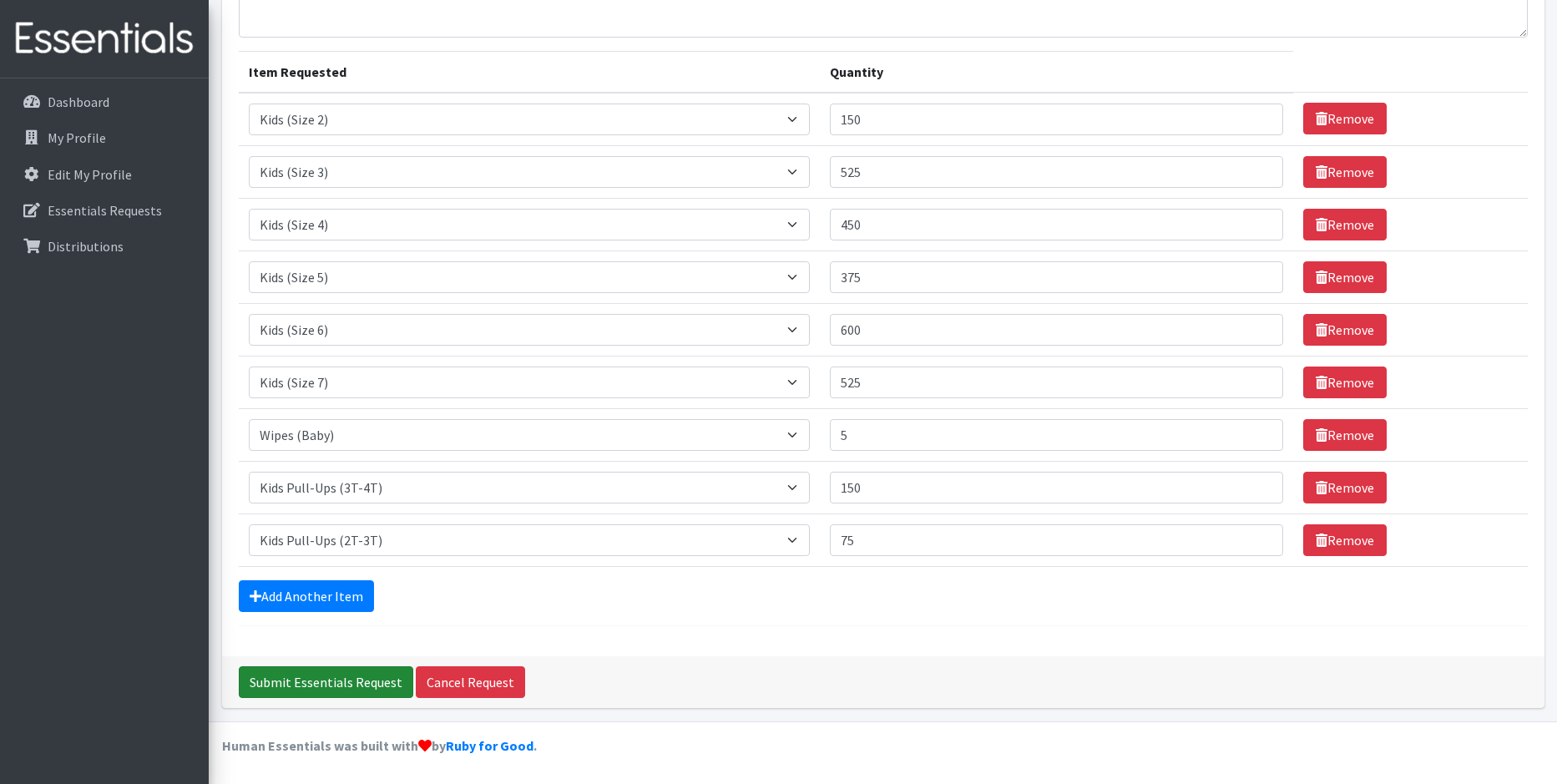
click at [332, 686] on input "Submit Essentials Request" at bounding box center [326, 681] width 175 height 32
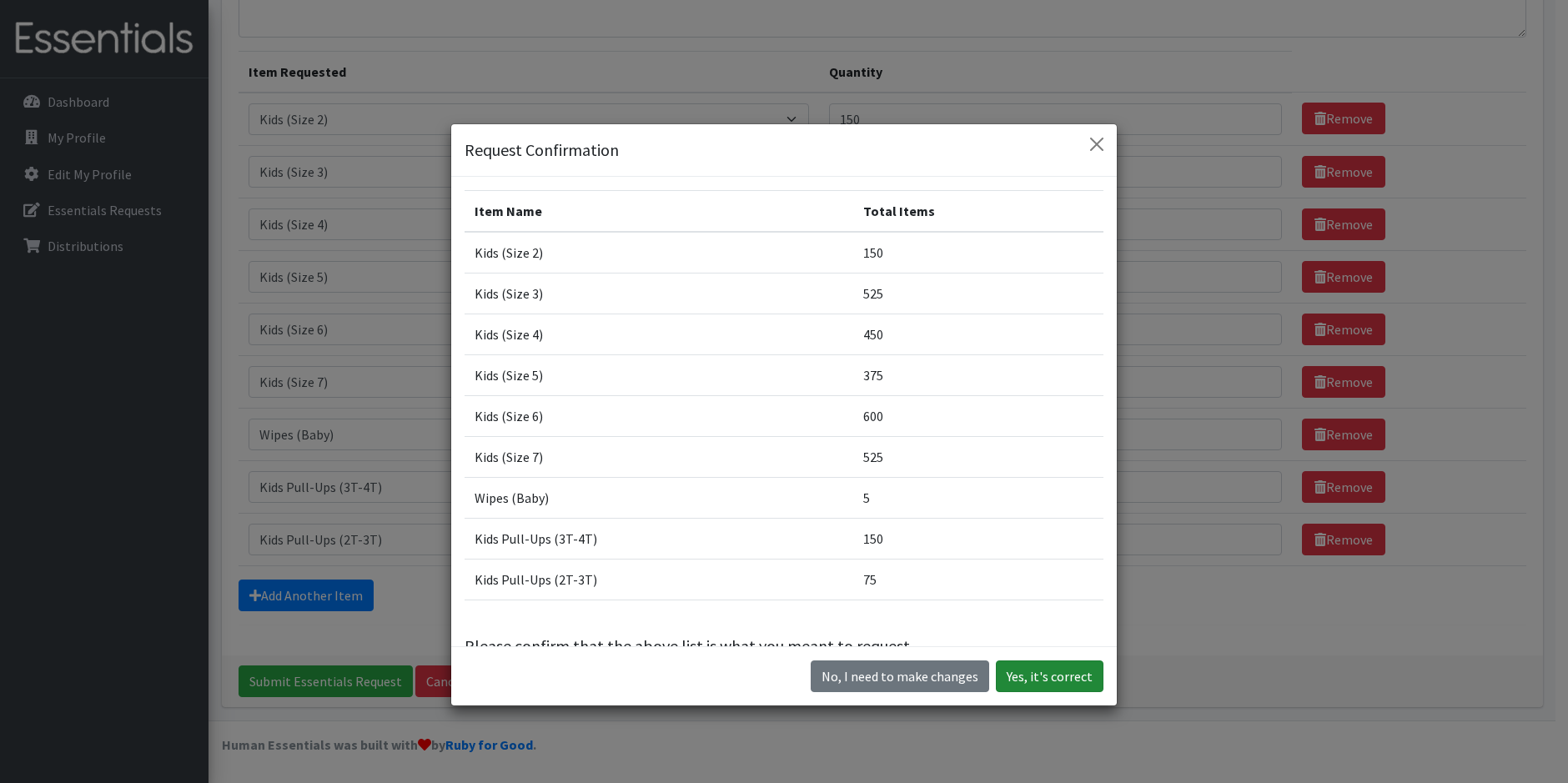
click at [1046, 680] on button "Yes, it's correct" at bounding box center [1050, 676] width 108 height 32
